Goal: Register for event/course

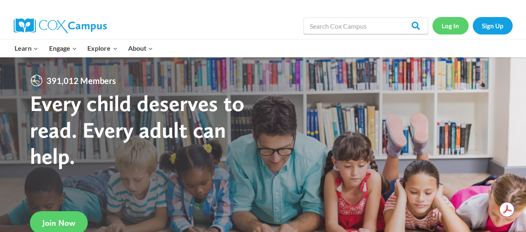
click at [453, 28] on link "Log In" at bounding box center [451, 25] width 36 height 17
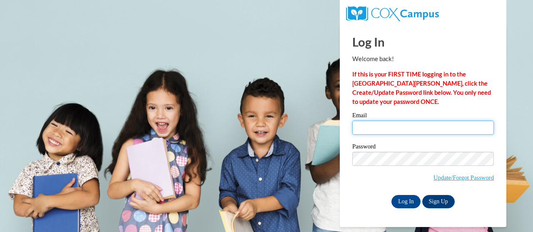
click at [382, 125] on input "Email" at bounding box center [422, 128] width 141 height 14
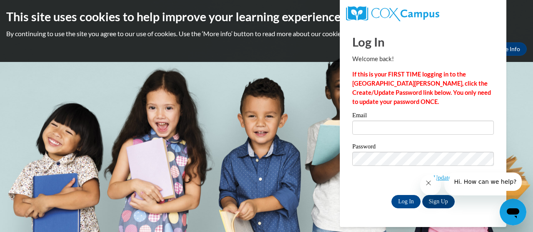
click at [380, 102] on p "If this is your FIRST TIME logging in to the [GEOGRAPHIC_DATA][PERSON_NAME], cl…" at bounding box center [422, 88] width 141 height 37
click at [378, 133] on input "Email" at bounding box center [422, 128] width 141 height 14
type input "jennaashleymlee@gmail.com"
click at [370, 202] on div "Log In Sign Up" at bounding box center [422, 201] width 141 height 13
click at [430, 185] on icon "Close message from company" at bounding box center [428, 183] width 4 height 4
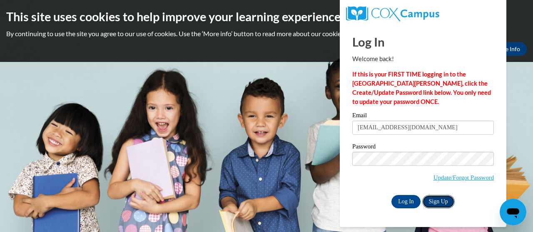
click at [431, 201] on link "Sign Up" at bounding box center [438, 201] width 32 height 13
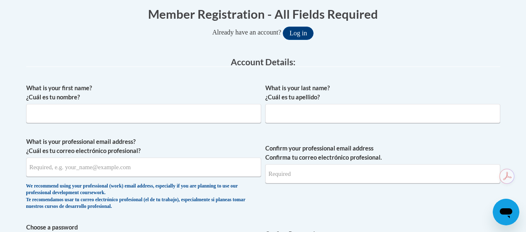
scroll to position [173, 0]
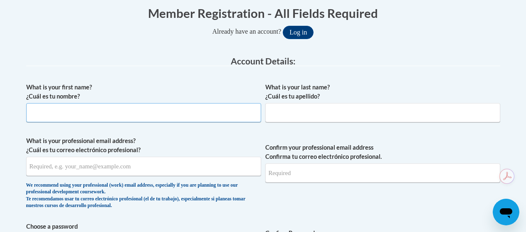
click at [206, 113] on input "What is your first name? ¿Cuál es tu nombre?" at bounding box center [143, 112] width 235 height 19
type input "Jenna-Ashley"
type input "Lee"
type input "[EMAIL_ADDRESS][DOMAIN_NAME]"
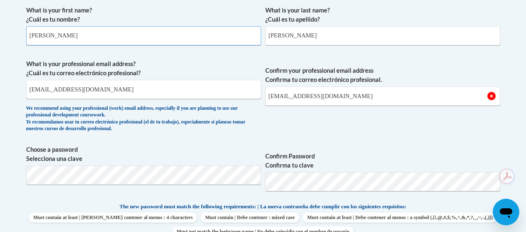
scroll to position [265, 0]
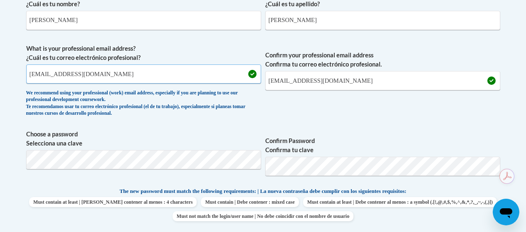
click at [123, 78] on input "jennaashleymlee@gmail.com" at bounding box center [143, 74] width 235 height 19
click at [124, 77] on input "jlee88@student.clayton.edu" at bounding box center [143, 74] width 235 height 19
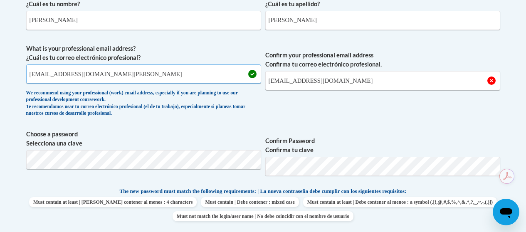
click at [124, 77] on input "jlee88@student.clayton.edu" at bounding box center [143, 74] width 235 height 19
type input "jlee88@student.clayton.edu"
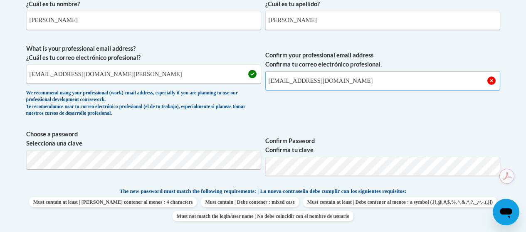
click at [293, 86] on input "jennaashleymlee@gmail.com" at bounding box center [383, 80] width 235 height 19
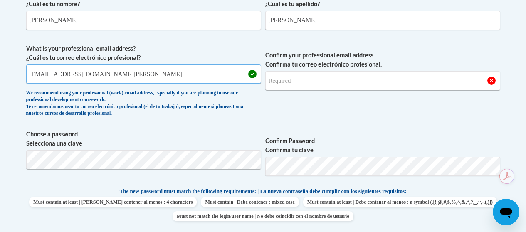
click at [162, 77] on input "jlee88@student.clayton.edu" at bounding box center [143, 74] width 235 height 19
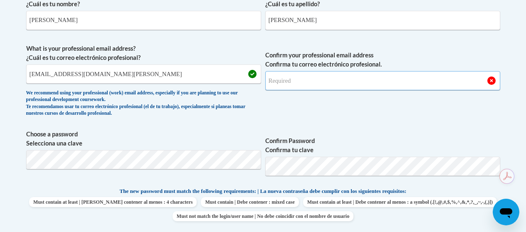
click at [312, 76] on input "Confirm your professional email address Confirma tu correo electrónico profesio…" at bounding box center [383, 80] width 235 height 19
type input "jlee88@student.clayton.edu"
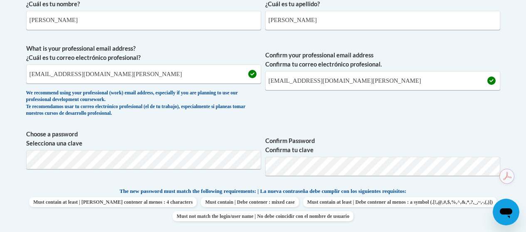
click at [109, 131] on label "Choose a password Selecciona una clave" at bounding box center [143, 139] width 235 height 18
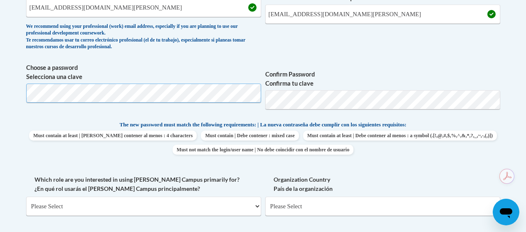
scroll to position [333, 0]
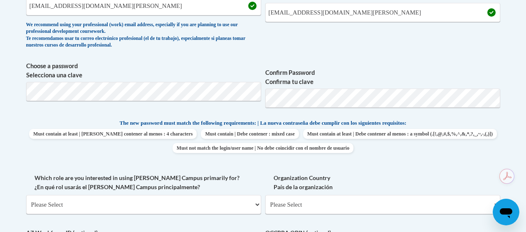
click at [112, 65] on label "Choose a password Selecciona una clave" at bounding box center [143, 71] width 235 height 18
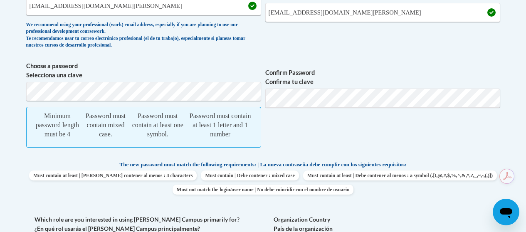
click at [145, 52] on span "What is your professional email address? ¿Cuál es tu correo electrónico profesi…" at bounding box center [143, 14] width 235 height 77
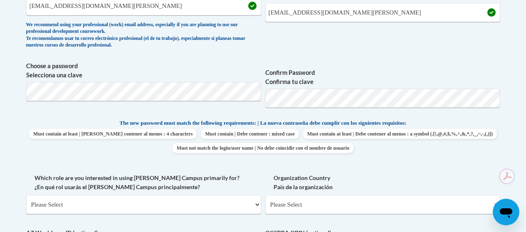
click at [253, 187] on label "Which role are you interested in using Cox Campus primarily for? ¿En qué rol us…" at bounding box center [143, 183] width 235 height 18
click at [253, 195] on select "Please Select College/University | Colegio/Universidad Community/Nonprofit Part…" at bounding box center [143, 204] width 235 height 19
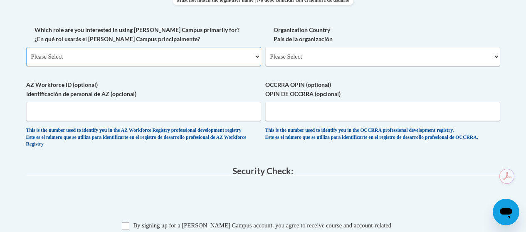
scroll to position [481, 0]
click at [207, 63] on select "Please Select College/University | Colegio/Universidad Community/Nonprofit Part…" at bounding box center [143, 57] width 235 height 19
select select "fbf2d438-af2f-41f8-98f1-81c410e29de3"
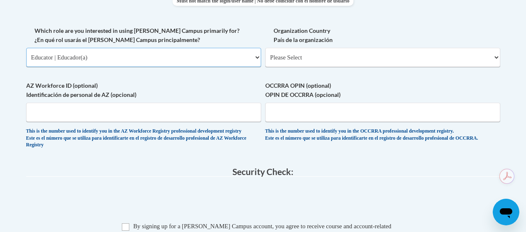
click at [26, 55] on select "Please Select College/University | Colegio/Universidad Community/Nonprofit Part…" at bounding box center [143, 57] width 235 height 19
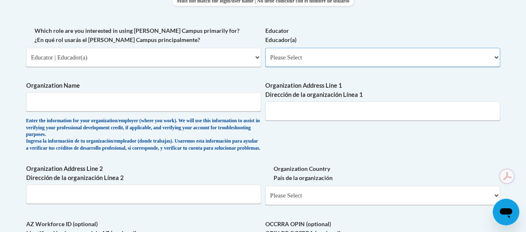
click at [289, 67] on select "Please Select Early Learning/Daycare Teacher/Family Home Care Provider | Maestr…" at bounding box center [383, 57] width 235 height 19
select select "8e40623d-54d0-45cd-9f92-5df65cd3f8cf"
click at [266, 55] on select "Please Select Early Learning/Daycare Teacher/Family Home Care Provider | Maestr…" at bounding box center [383, 57] width 235 height 19
click at [225, 87] on div "What is your first name? ¿Cuál es tu nombre? Jenna-Ashley What is your last nam…" at bounding box center [263, 33] width 474 height 525
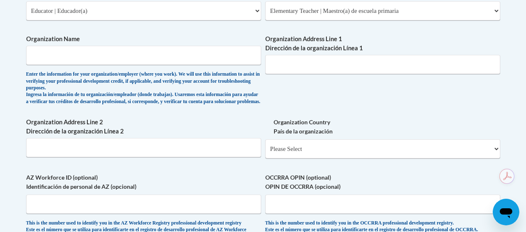
scroll to position [529, 0]
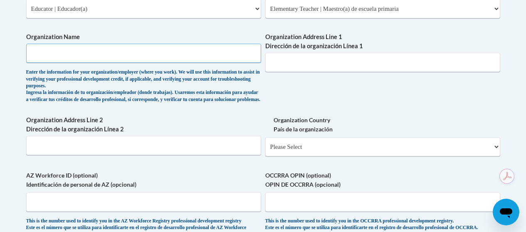
click at [205, 52] on input "Organization Name" at bounding box center [143, 53] width 235 height 19
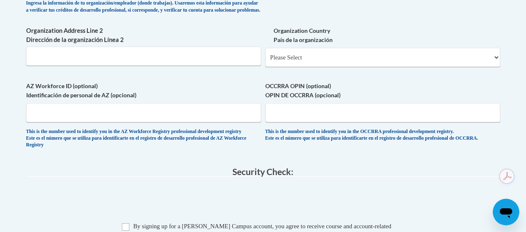
scroll to position [712, 0]
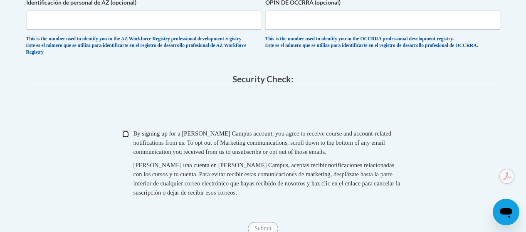
click at [127, 138] on input "Checkbox" at bounding box center [125, 134] width 7 height 7
checkbox input "true"
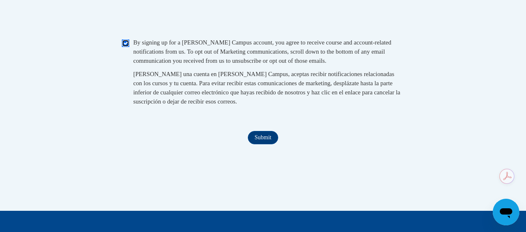
scroll to position [940, 0]
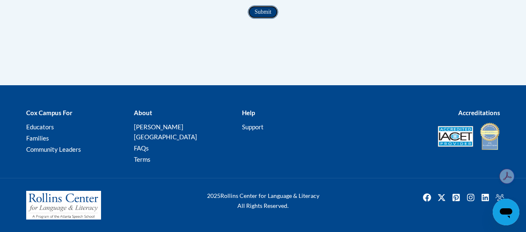
click at [265, 19] on input "Submit" at bounding box center [263, 11] width 30 height 13
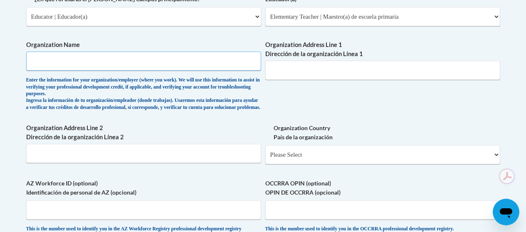
scroll to position [453, 0]
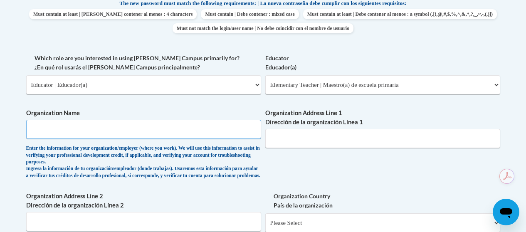
click at [178, 136] on input "Organization Name" at bounding box center [143, 129] width 235 height 19
type input "Clayton State University"
click at [362, 192] on div "What is your first name? ¿Cuál es tu nombre? Jenna-Ashley What is your last nam…" at bounding box center [263, 60] width 474 height 525
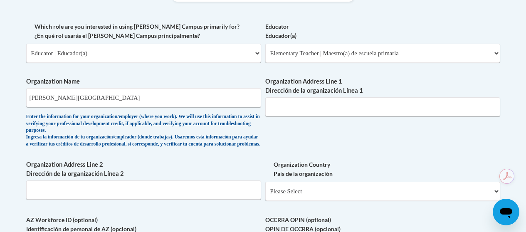
scroll to position [492, 0]
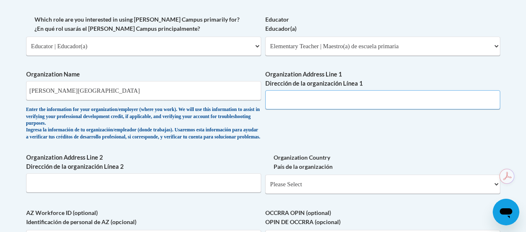
click at [314, 108] on input "Organization Address Line 1 Dirección de la organización Línea 1" at bounding box center [383, 99] width 235 height 19
paste input "2000 Clayton State Boulevard Morrow, GA 30260"
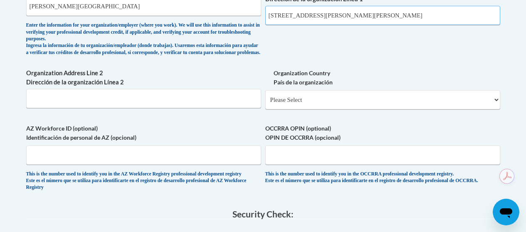
scroll to position [578, 0]
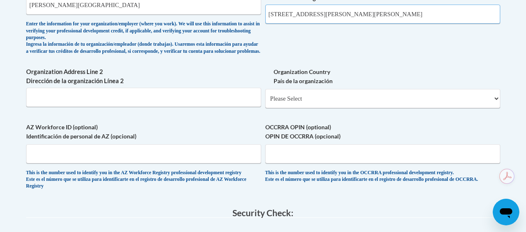
drag, startPoint x: 415, startPoint y: 24, endPoint x: 384, endPoint y: 21, distance: 31.3
click at [384, 21] on input "2000 Clayton State Boulevard Morrow, GA 30260" at bounding box center [383, 14] width 235 height 19
type input "2000 Clayton State Boulevard Morrow, GA 30260"
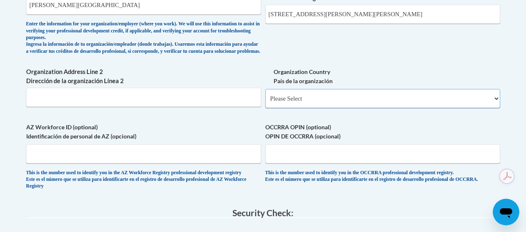
click at [304, 108] on select "Please Select United States | Estados Unidos Outside of the United States | Fue…" at bounding box center [383, 98] width 235 height 19
select select "ad49bcad-a171-4b2e-b99c-48b446064914"
click at [266, 104] on select "Please Select United States | Estados Unidos Outside of the United States | Fue…" at bounding box center [383, 98] width 235 height 19
select select
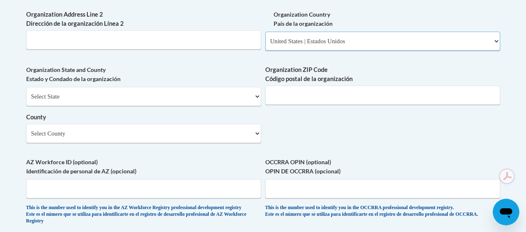
scroll to position [637, 0]
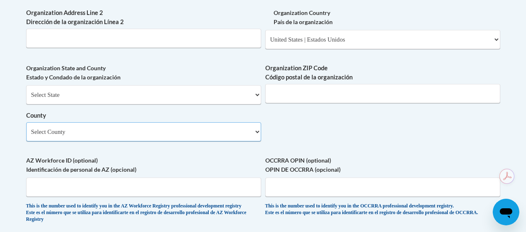
click at [202, 141] on select "Select County Appling Atkinson Bacon Baker Baldwin Banks Barrow Bartow Ben Hill…" at bounding box center [143, 131] width 235 height 19
click at [26, 137] on select "Select County Appling Atkinson Bacon Baker Baldwin Banks Barrow Bartow Ben Hill…" at bounding box center [143, 131] width 235 height 19
click at [201, 141] on select "Select County Appling Atkinson Bacon Baker Baldwin Banks Barrow Bartow Ben Hill…" at bounding box center [143, 131] width 235 height 19
select select "Clayton"
click at [26, 137] on select "Select County Appling Atkinson Bacon Baker Baldwin Banks Barrow Bartow Ben Hill…" at bounding box center [143, 131] width 235 height 19
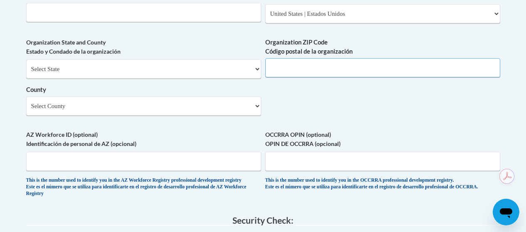
click at [307, 73] on input "Organization ZIP Code Código postal de la organización" at bounding box center [383, 67] width 235 height 19
paste input "30260"
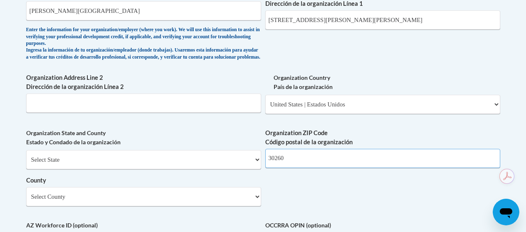
scroll to position [576, 0]
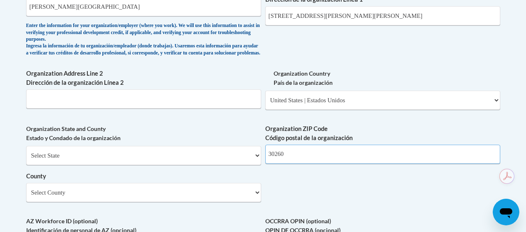
type input "30260"
click at [212, 165] on select "Select State Alabama Alaska Arizona Arkansas California Colorado Connecticut De…" at bounding box center [143, 155] width 235 height 19
select select "Georgia"
click at [26, 161] on select "Select State Alabama Alaska Arizona Arkansas California Colorado Connecticut De…" at bounding box center [143, 155] width 235 height 19
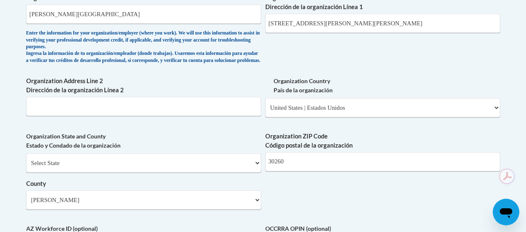
scroll to position [568, 0]
drag, startPoint x: 419, startPoint y: 30, endPoint x: 350, endPoint y: 30, distance: 68.7
click at [351, 30] on input "2000 Clayton State Boulevard Morrow, GA 30260" at bounding box center [383, 23] width 235 height 19
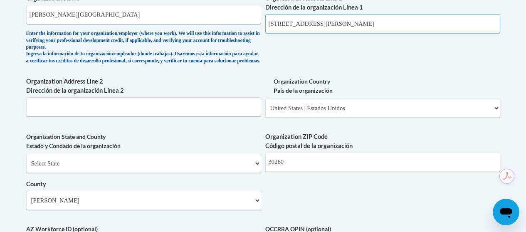
type input "2000 Clayton State Boulevard"
click at [309, 40] on div "Organization Address Line 1 Dirección de la organización Línea 1 2000 Clayton S…" at bounding box center [383, 17] width 235 height 46
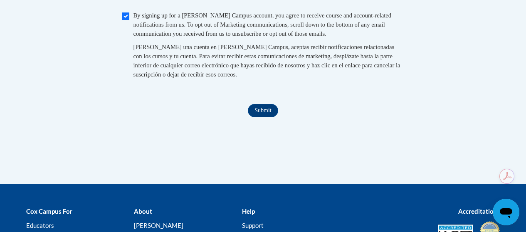
scroll to position [927, 0]
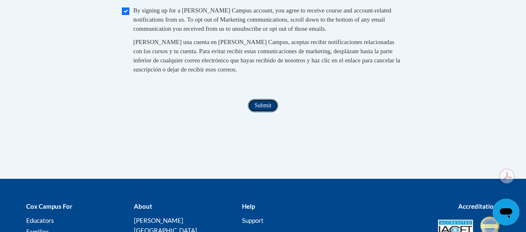
click at [268, 112] on input "Submit" at bounding box center [263, 105] width 30 height 13
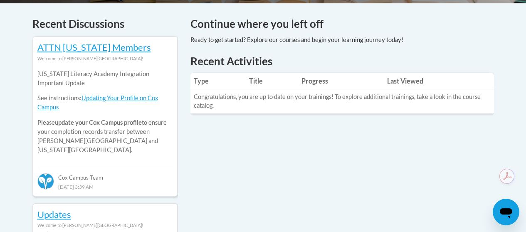
scroll to position [352, 0]
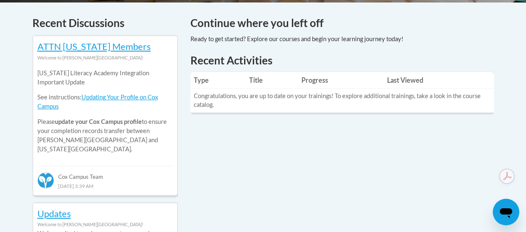
click at [341, 103] on td "Congratulations, you are up to date on your trainings! To explore additional tr…" at bounding box center [343, 101] width 304 height 24
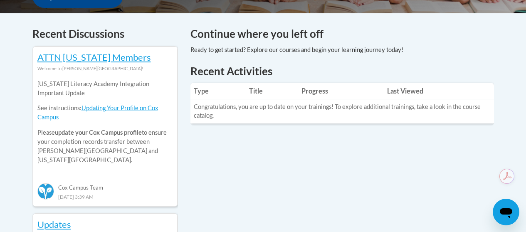
scroll to position [342, 0]
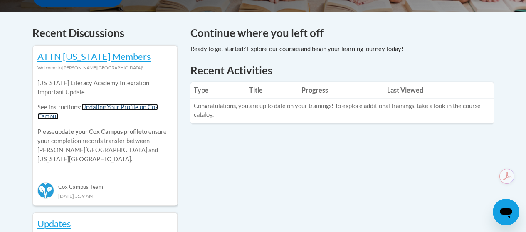
click at [139, 107] on link "Updating Your Profile on Cox Campus" at bounding box center [97, 112] width 121 height 16
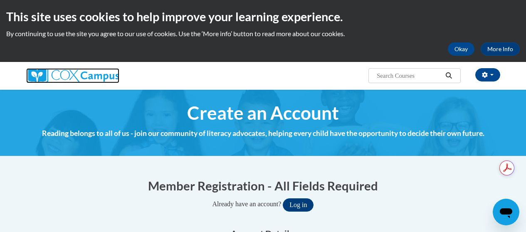
click at [105, 73] on img at bounding box center [72, 75] width 93 height 15
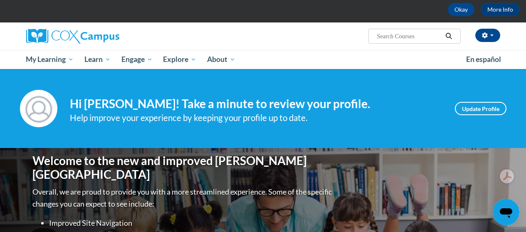
scroll to position [40, 0]
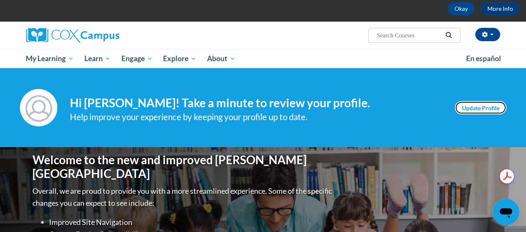
click at [486, 107] on link "Update Profile" at bounding box center [481, 107] width 52 height 13
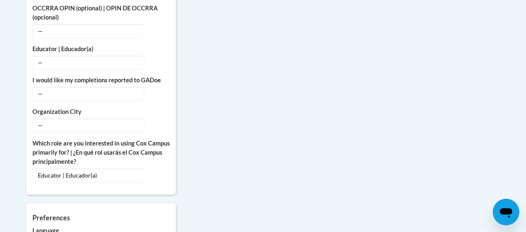
scroll to position [617, 0]
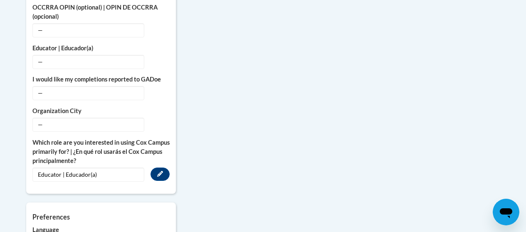
click at [107, 168] on span "Educator | Educador(a)" at bounding box center [88, 175] width 112 height 14
click at [164, 168] on button "Edit" at bounding box center [160, 174] width 19 height 13
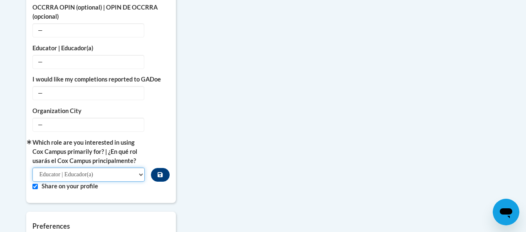
click at [132, 168] on select "Please Select College/University | Colegio/Universidad Community/Nonprofit Part…" at bounding box center [88, 175] width 113 height 14
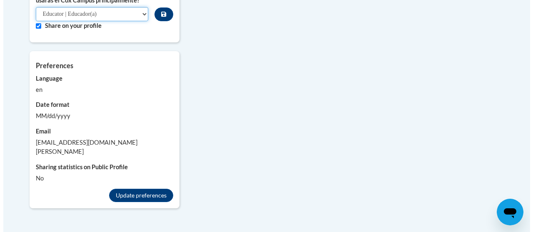
scroll to position [777, 0]
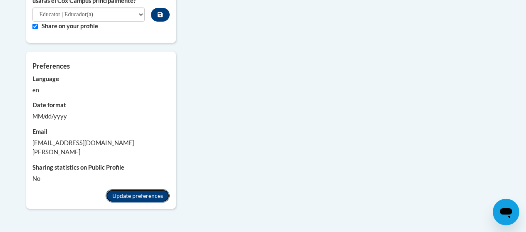
click at [127, 189] on button "Update preferences" at bounding box center [138, 195] width 64 height 13
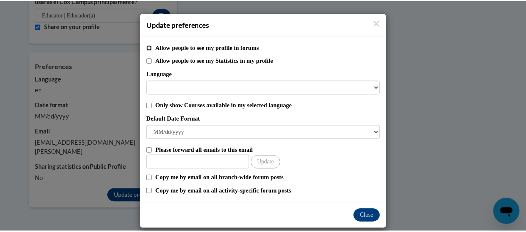
scroll to position [10, 0]
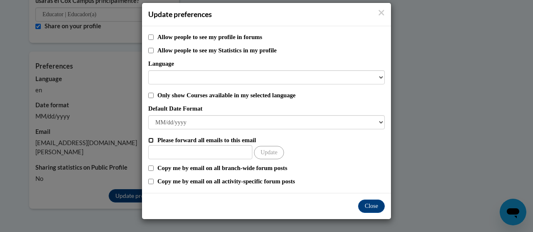
click at [148, 141] on input "Please forward all emails to this email" at bounding box center [150, 140] width 5 height 5
checkbox input "true"
click at [164, 152] on input "Other Email" at bounding box center [200, 152] width 104 height 14
click at [183, 150] on input "Other Email" at bounding box center [200, 152] width 104 height 14
type input "jennaashleymlee@gmail.com"
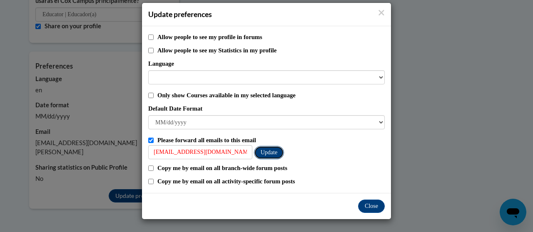
click at [268, 154] on button "Update" at bounding box center [269, 152] width 30 height 13
click at [366, 207] on button "Close" at bounding box center [371, 206] width 27 height 13
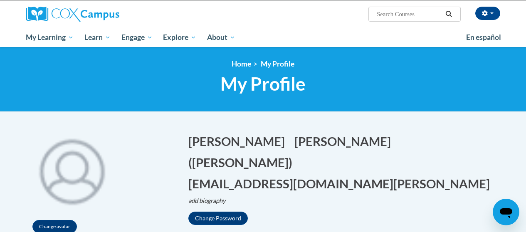
scroll to position [62, 0]
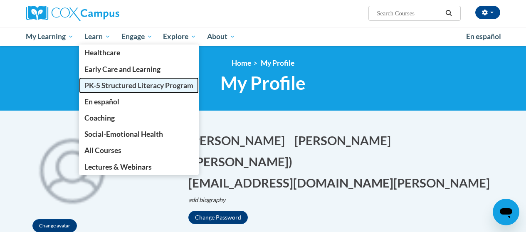
click at [158, 90] on link "PK-5 Structured Literacy Program" at bounding box center [139, 85] width 120 height 16
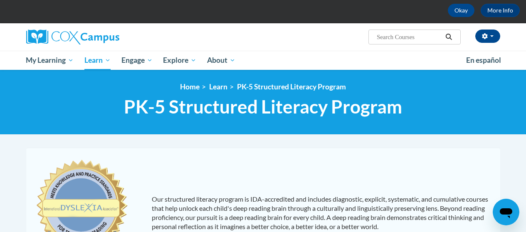
scroll to position [36, 0]
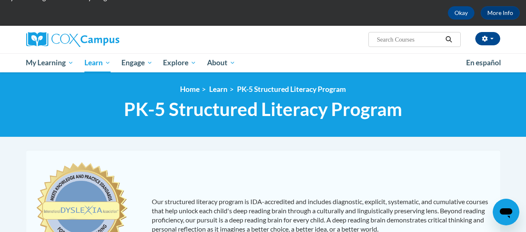
click at [387, 45] on span "Search Search..." at bounding box center [415, 39] width 92 height 15
click at [385, 42] on input "Search..." at bounding box center [409, 40] width 67 height 10
type input "systemic and explicit"
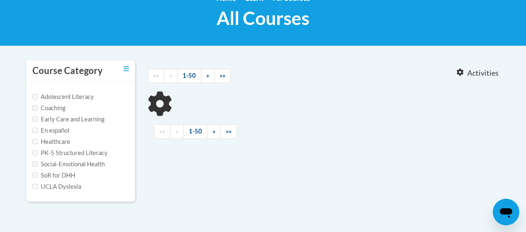
scroll to position [134, 0]
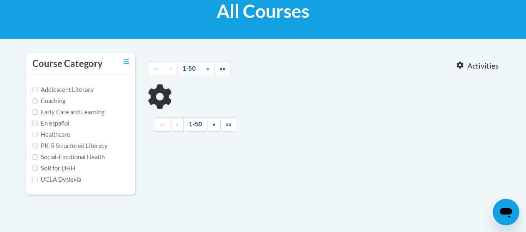
type input "systemic and explicit"
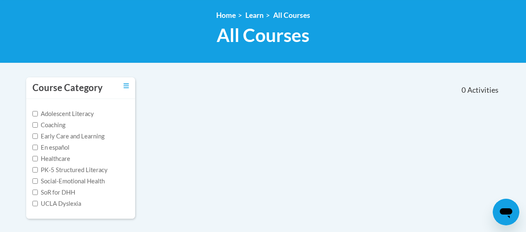
scroll to position [79, 0]
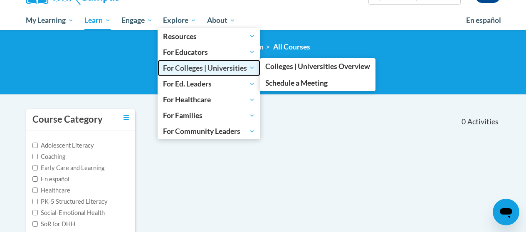
click at [196, 68] on span "For Colleges | Universities" at bounding box center [209, 68] width 92 height 10
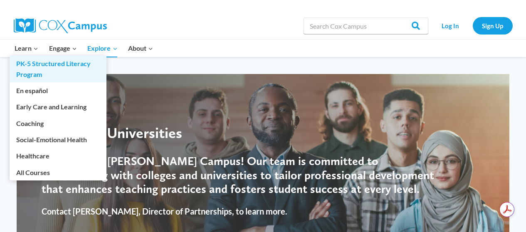
click at [37, 61] on link "PK-5 Structured Literacy Program" at bounding box center [58, 69] width 97 height 27
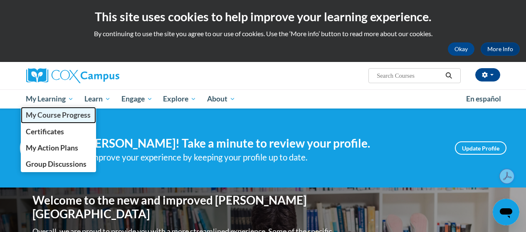
click at [59, 116] on span "My Course Progress" at bounding box center [58, 115] width 65 height 9
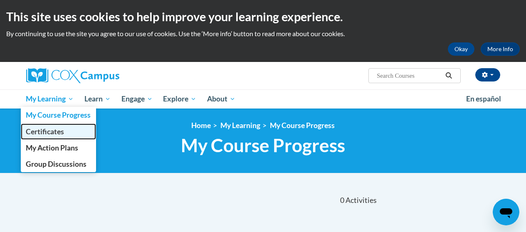
click at [50, 130] on span "Certificates" at bounding box center [45, 131] width 38 height 9
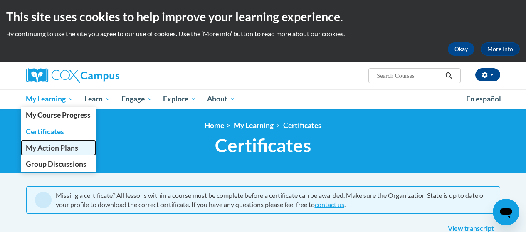
click at [49, 149] on span "My Action Plans" at bounding box center [52, 148] width 52 height 9
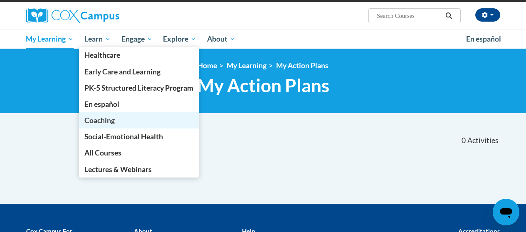
scroll to position [61, 0]
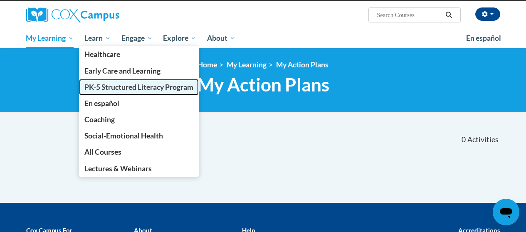
click at [122, 87] on span "PK-5 Structured Literacy Program" at bounding box center [138, 87] width 109 height 9
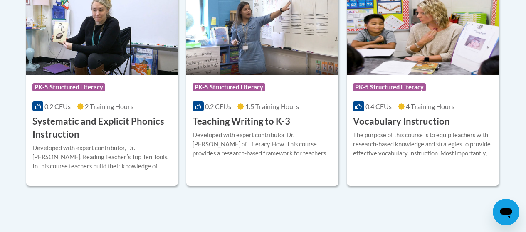
scroll to position [1025, 0]
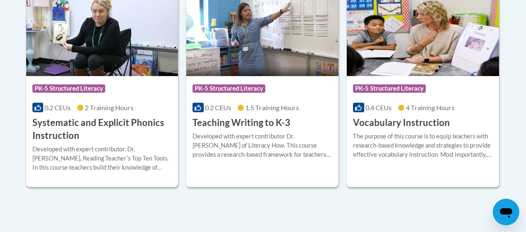
click at [60, 132] on h3 "Systematic and Explicit Phonics Instruction" at bounding box center [102, 130] width 140 height 26
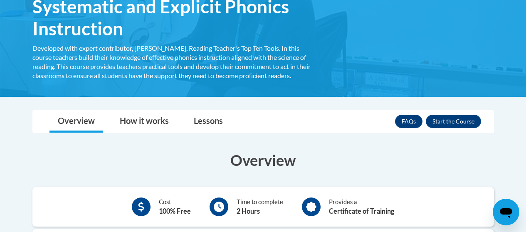
scroll to position [149, 0]
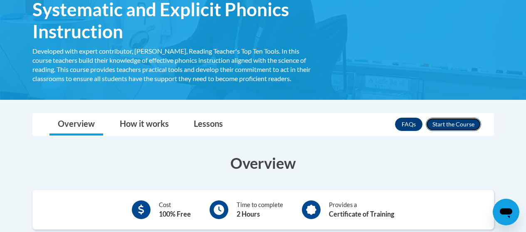
click at [445, 126] on button "Enroll" at bounding box center [453, 124] width 55 height 13
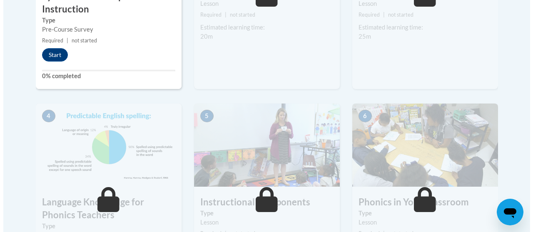
scroll to position [367, 0]
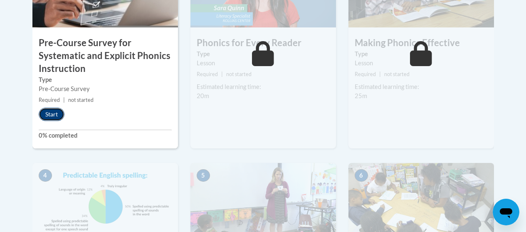
click at [56, 117] on button "Start" at bounding box center [52, 114] width 26 height 13
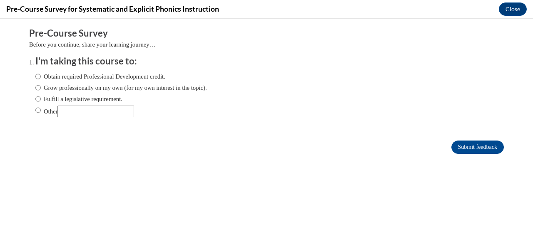
scroll to position [0, 0]
click at [77, 76] on label "Obtain required Professional Development credit." at bounding box center [100, 76] width 130 height 9
click at [41, 76] on input "Obtain required Professional Development credit." at bounding box center [37, 76] width 5 height 9
radio input "true"
click at [476, 150] on input "Submit feedback" at bounding box center [477, 147] width 52 height 13
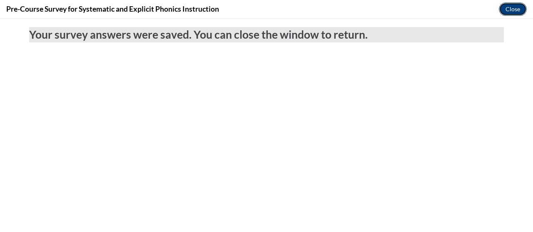
click at [505, 11] on button "Close" at bounding box center [513, 8] width 28 height 13
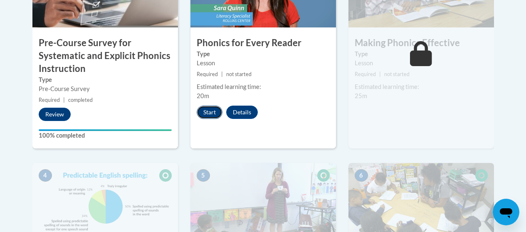
click at [210, 112] on button "Start" at bounding box center [210, 112] width 26 height 13
